Goal: Information Seeking & Learning: Check status

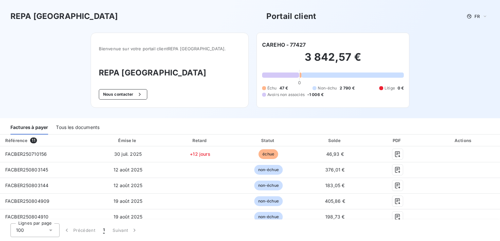
click at [73, 125] on div "Tous les documents" at bounding box center [78, 128] width 44 height 14
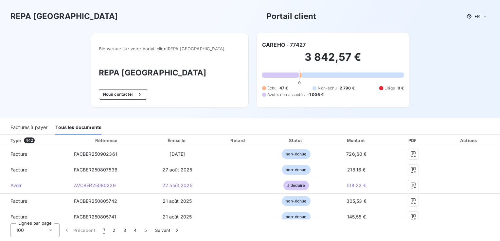
click at [349, 138] on div "Montant" at bounding box center [356, 140] width 61 height 7
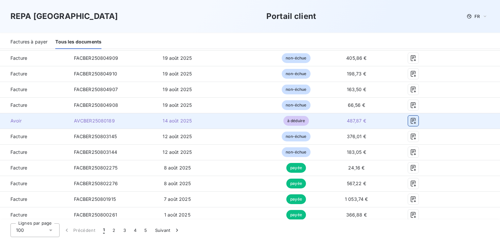
click at [411, 120] on icon "button" at bounding box center [413, 121] width 5 height 6
click at [408, 125] on button "button" at bounding box center [413, 121] width 10 height 10
click at [410, 123] on icon "button" at bounding box center [413, 121] width 7 height 7
click at [309, 119] on td "à déduire" at bounding box center [296, 121] width 57 height 16
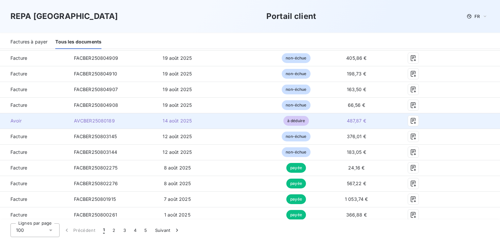
click at [346, 117] on td "487,87 €" at bounding box center [355, 121] width 63 height 16
click at [410, 120] on icon "button" at bounding box center [413, 121] width 7 height 7
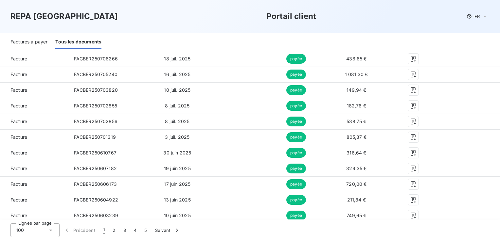
scroll to position [262, 0]
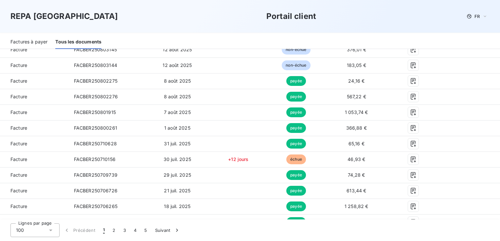
click at [337, 18] on div "REPA [GEOGRAPHIC_DATA] Portail client FR" at bounding box center [249, 16] width 479 height 12
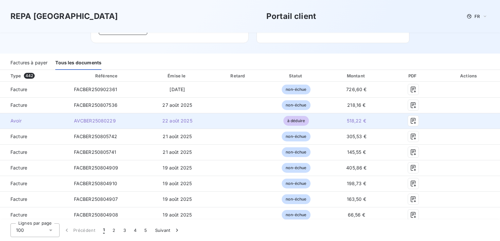
click at [366, 117] on td "518,22 €" at bounding box center [355, 121] width 63 height 16
click at [409, 125] on button "button" at bounding box center [413, 121] width 10 height 10
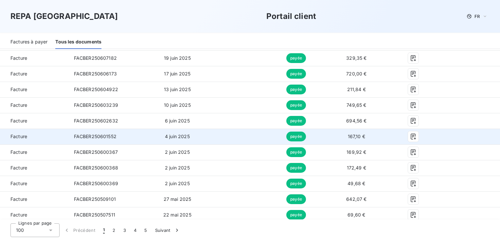
scroll to position [269, 0]
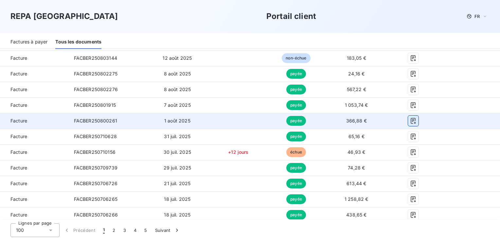
click at [410, 118] on icon "button" at bounding box center [413, 121] width 7 height 7
click at [410, 120] on icon "button" at bounding box center [413, 121] width 7 height 7
drag, startPoint x: 410, startPoint y: 120, endPoint x: 335, endPoint y: 107, distance: 76.0
click at [410, 120] on icon "button" at bounding box center [413, 121] width 7 height 7
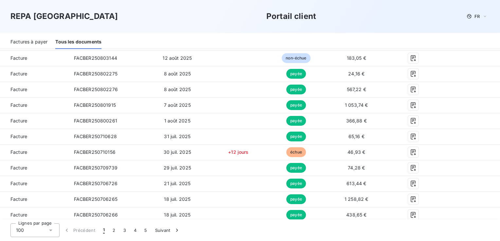
click at [213, 27] on div "REPA [GEOGRAPHIC_DATA] Portail client FR" at bounding box center [250, 16] width 500 height 33
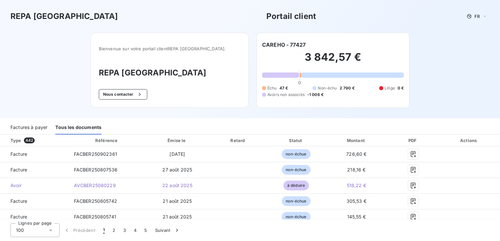
scroll to position [175, 0]
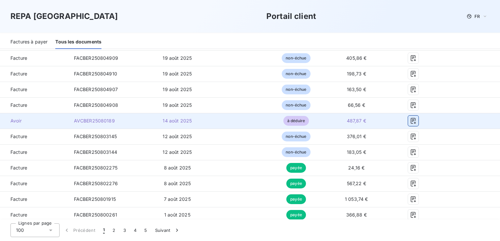
click at [408, 121] on button "button" at bounding box center [413, 121] width 10 height 10
click at [410, 121] on icon "button" at bounding box center [413, 121] width 7 height 7
click at [410, 122] on icon "button" at bounding box center [413, 121] width 7 height 7
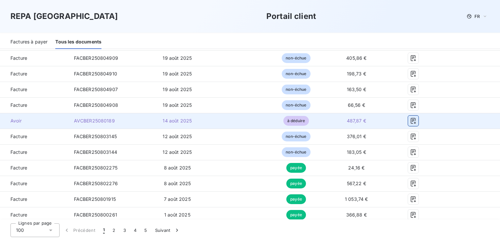
click at [410, 122] on icon "button" at bounding box center [413, 121] width 7 height 7
click at [370, 124] on td "487,87 €" at bounding box center [355, 121] width 63 height 16
click at [176, 124] on td "14 août 2025" at bounding box center [177, 121] width 63 height 16
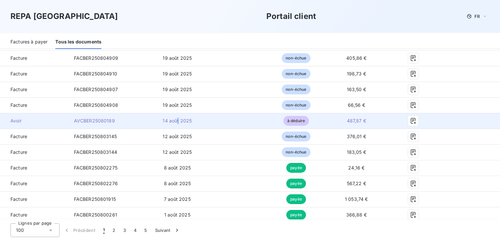
click at [176, 124] on td "14 août 2025" at bounding box center [177, 121] width 63 height 16
click at [108, 122] on span "AVCBER25080189" at bounding box center [94, 121] width 41 height 6
click at [410, 122] on icon "button" at bounding box center [413, 121] width 7 height 7
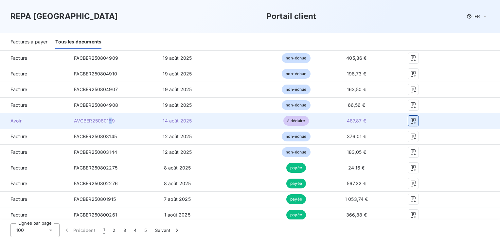
click at [410, 122] on icon "button" at bounding box center [413, 121] width 7 height 7
drag, startPoint x: 408, startPoint y: 122, endPoint x: 395, endPoint y: 125, distance: 13.0
click at [395, 125] on div at bounding box center [413, 121] width 40 height 10
click at [383, 124] on td "487,87 €" at bounding box center [355, 121] width 63 height 16
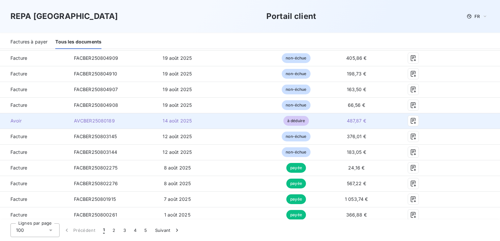
click at [383, 125] on td "487,87 €" at bounding box center [355, 121] width 63 height 16
click at [403, 121] on div at bounding box center [413, 121] width 40 height 10
drag, startPoint x: 403, startPoint y: 121, endPoint x: 411, endPoint y: 120, distance: 8.0
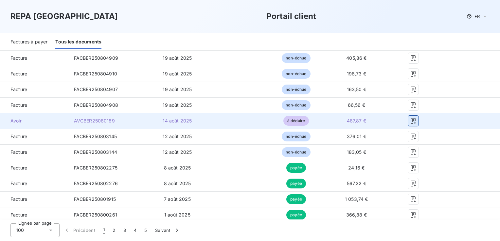
click at [411, 120] on icon "button" at bounding box center [413, 121] width 7 height 7
click at [411, 120] on icon "button" at bounding box center [413, 121] width 5 height 6
click at [411, 120] on icon "button" at bounding box center [413, 121] width 7 height 7
click at [411, 120] on icon "button" at bounding box center [413, 121] width 5 height 6
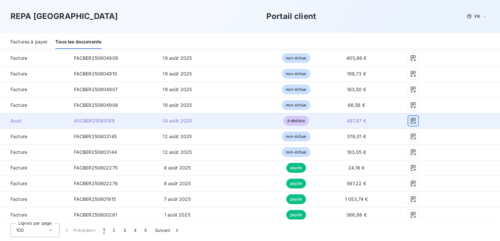
click at [411, 120] on icon "button" at bounding box center [413, 121] width 5 height 6
click at [411, 120] on icon "button" at bounding box center [413, 121] width 7 height 7
click at [411, 120] on icon "button" at bounding box center [413, 121] width 5 height 6
click at [410, 119] on icon "button" at bounding box center [413, 121] width 7 height 7
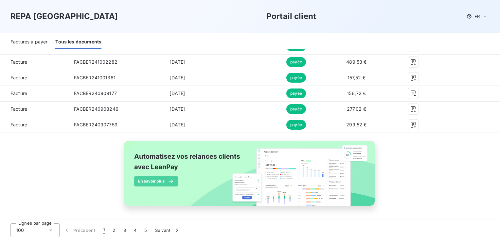
scroll to position [1585, 0]
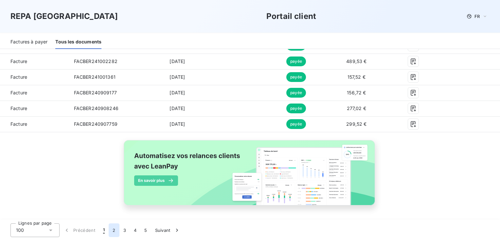
click at [114, 230] on button "2" at bounding box center [114, 231] width 10 height 14
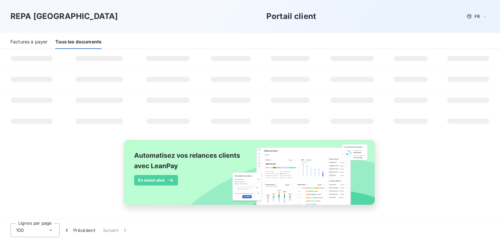
scroll to position [328, 0]
click at [46, 230] on div "100" at bounding box center [34, 231] width 49 height 14
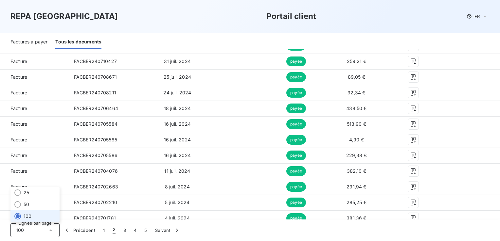
scroll to position [1585, 0]
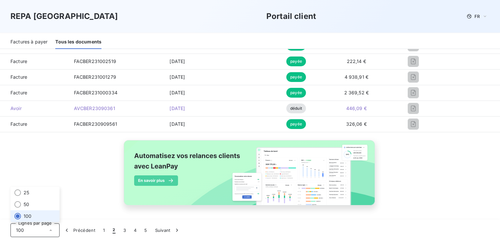
click at [52, 231] on icon at bounding box center [50, 230] width 7 height 7
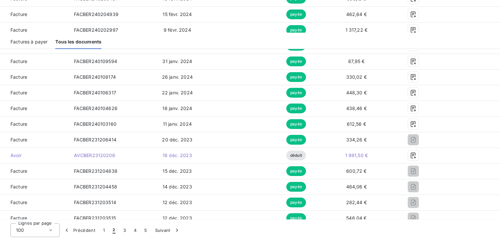
scroll to position [0, 0]
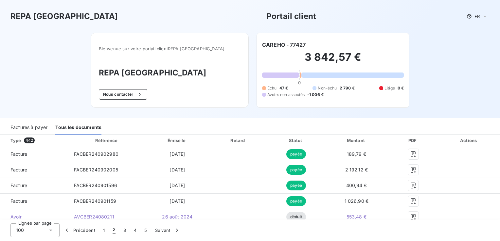
click at [413, 86] on div "REPA [GEOGRAPHIC_DATA] Portail client FR Bienvenue sur votre portail client REP…" at bounding box center [250, 59] width 500 height 118
click at [40, 128] on div "Factures à payer" at bounding box center [28, 128] width 37 height 14
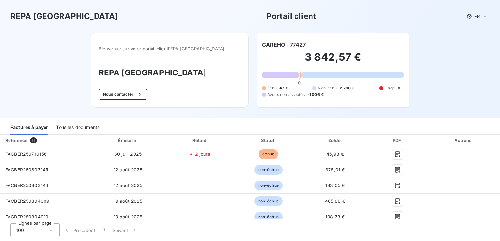
click at [456, 49] on div "REPA [GEOGRAPHIC_DATA] Portail client FR Bienvenue sur votre portail client REP…" at bounding box center [250, 59] width 500 height 118
